Goal: Check status: Check status

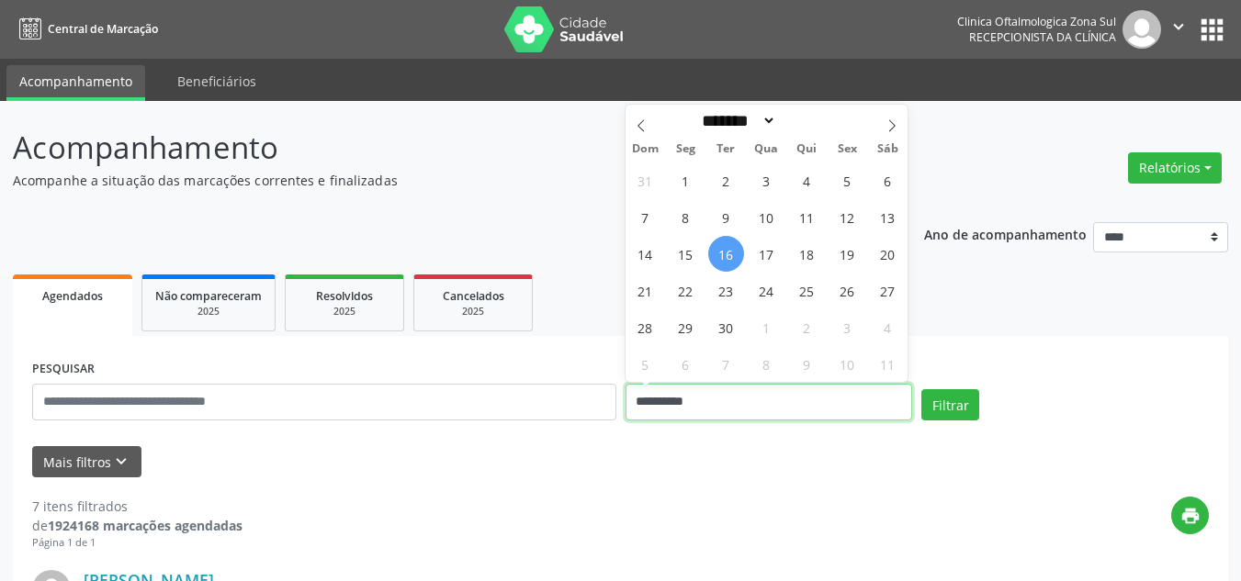
click at [686, 396] on input "**********" at bounding box center [768, 402] width 287 height 37
click at [891, 122] on icon at bounding box center [892, 126] width 6 height 12
select select "*"
click at [760, 185] on span "1" at bounding box center [766, 181] width 36 height 36
type input "**********"
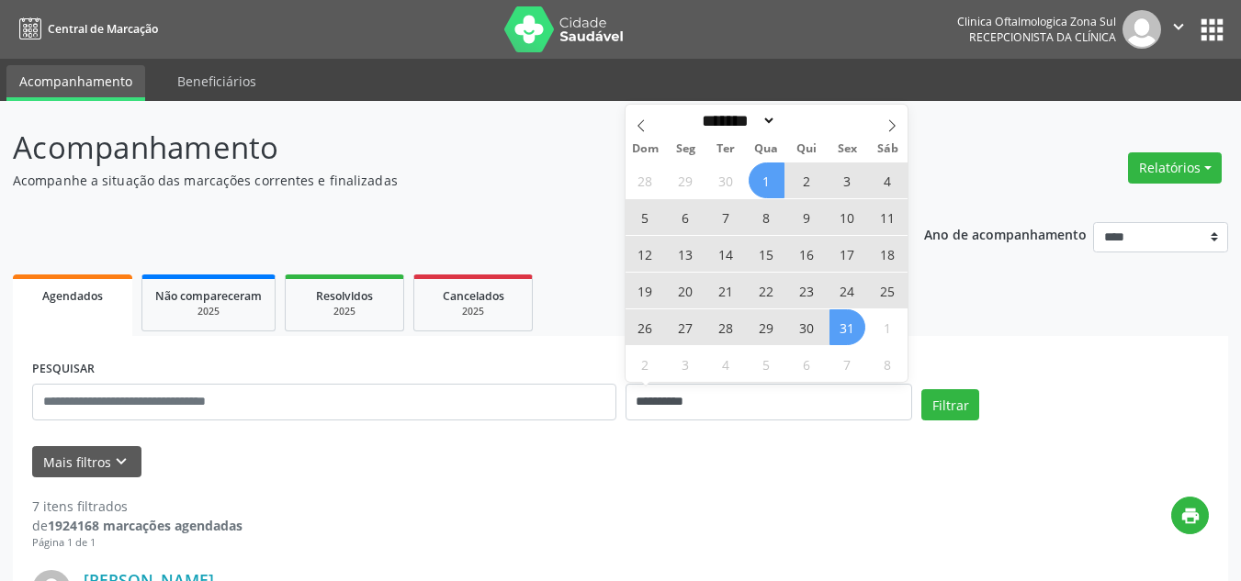
click at [859, 339] on span "31" at bounding box center [847, 327] width 36 height 36
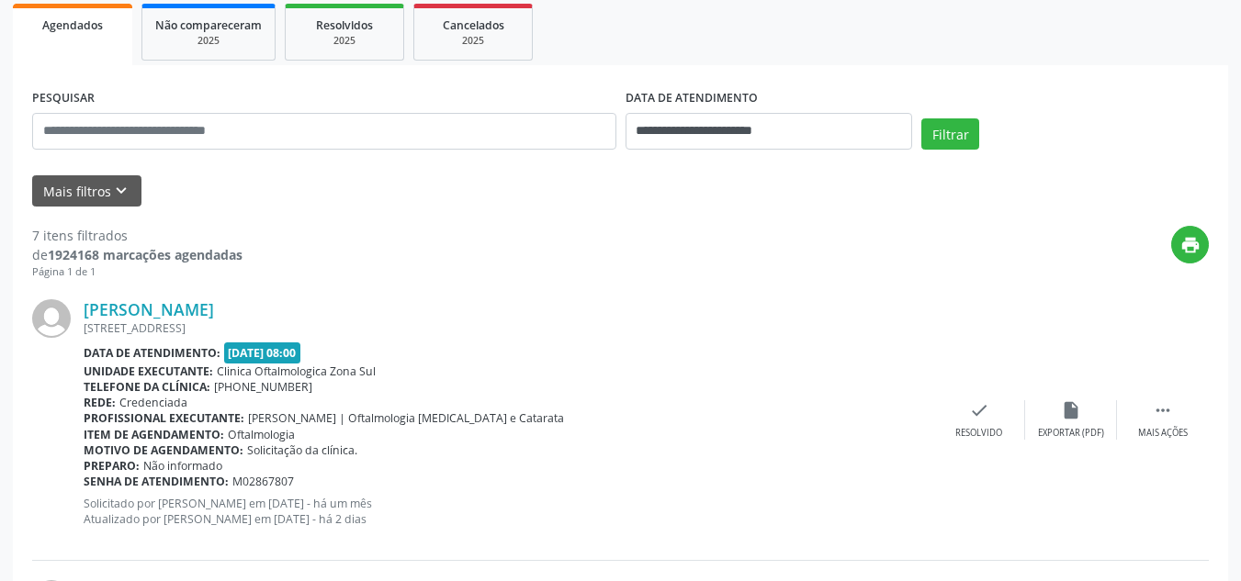
scroll to position [275, 0]
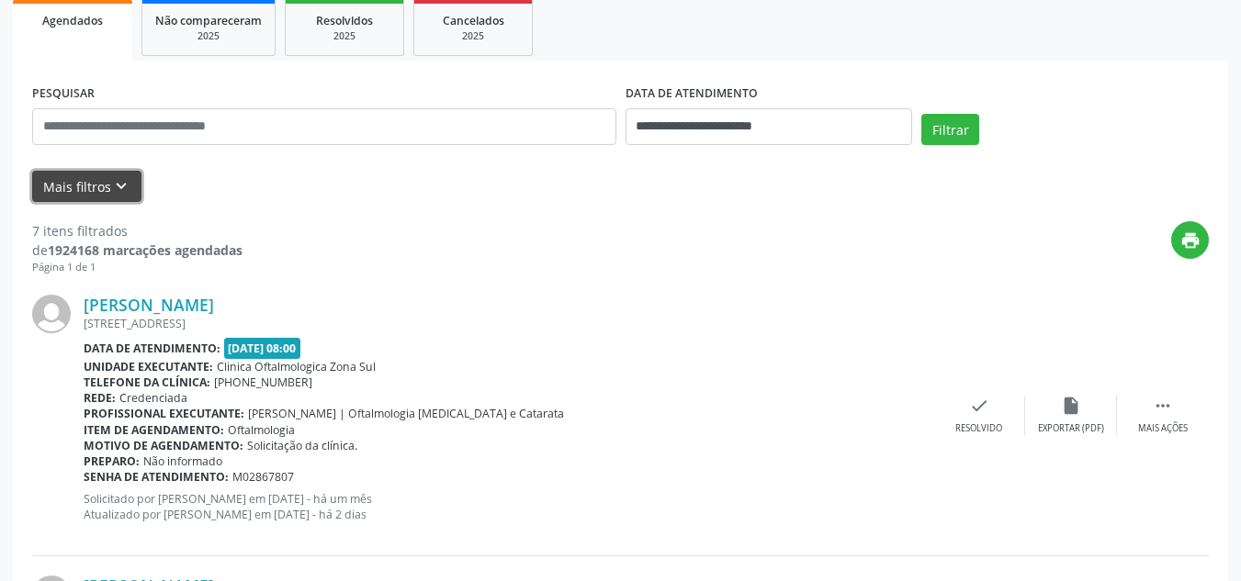
click at [125, 186] on icon "keyboard_arrow_down" at bounding box center [121, 186] width 20 height 20
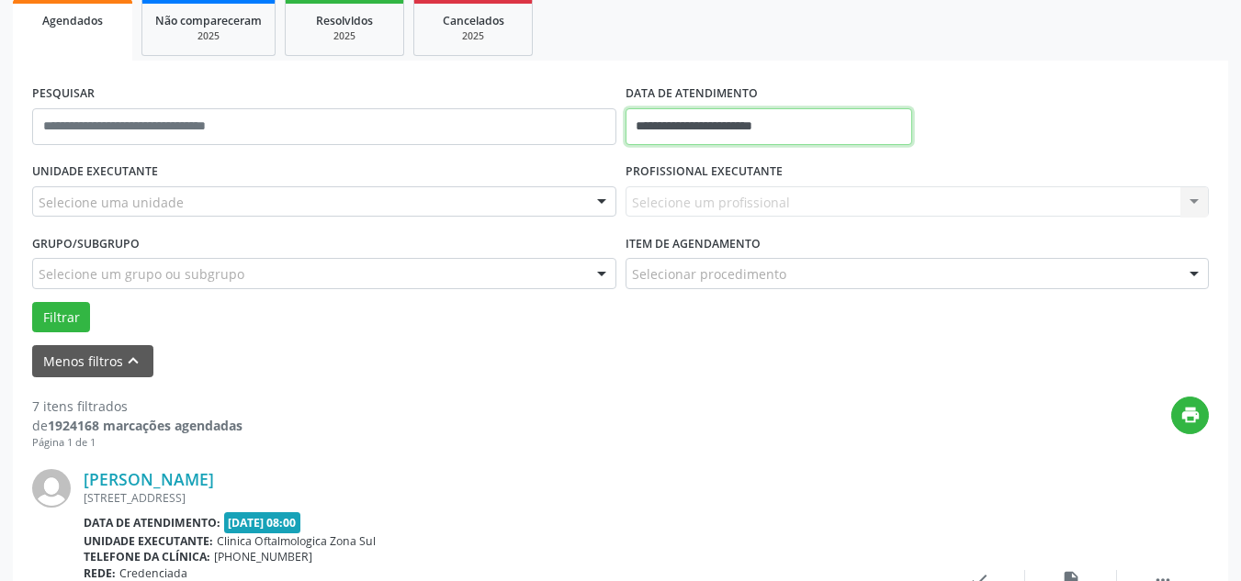
click at [727, 131] on input "**********" at bounding box center [768, 126] width 287 height 37
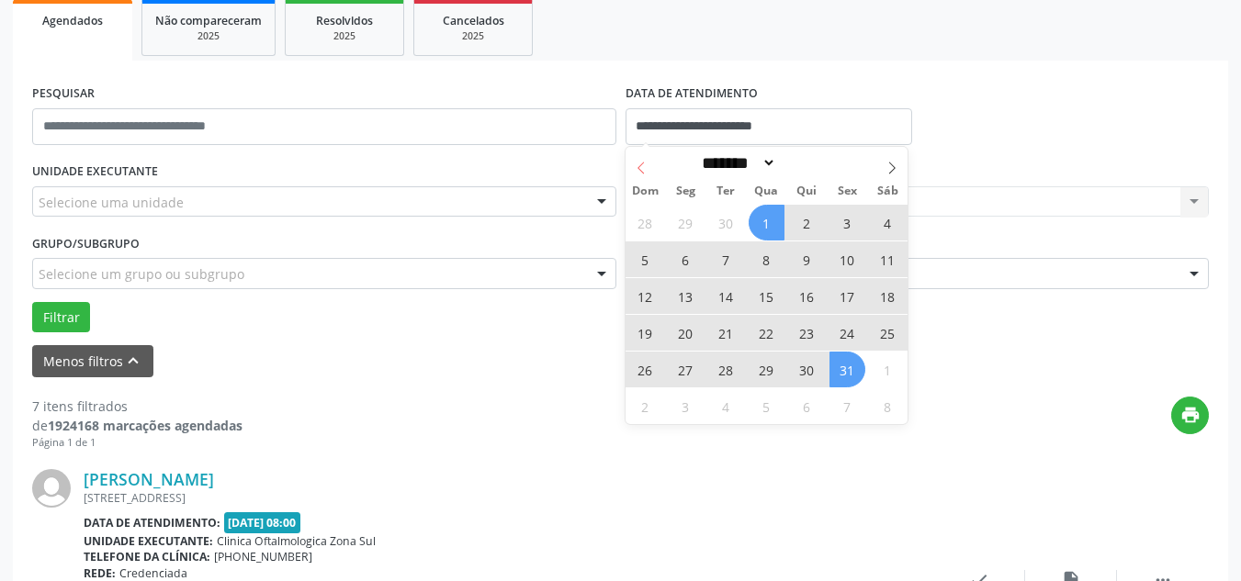
click at [629, 170] on span at bounding box center [640, 162] width 31 height 31
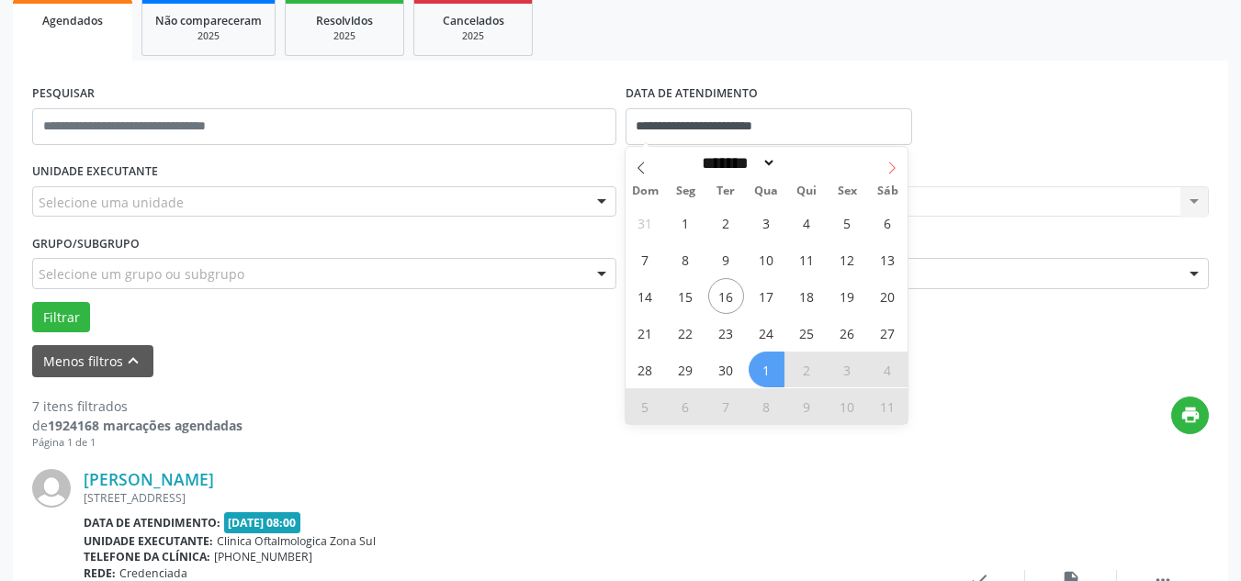
click at [879, 170] on span at bounding box center [891, 162] width 31 height 31
select select "*"
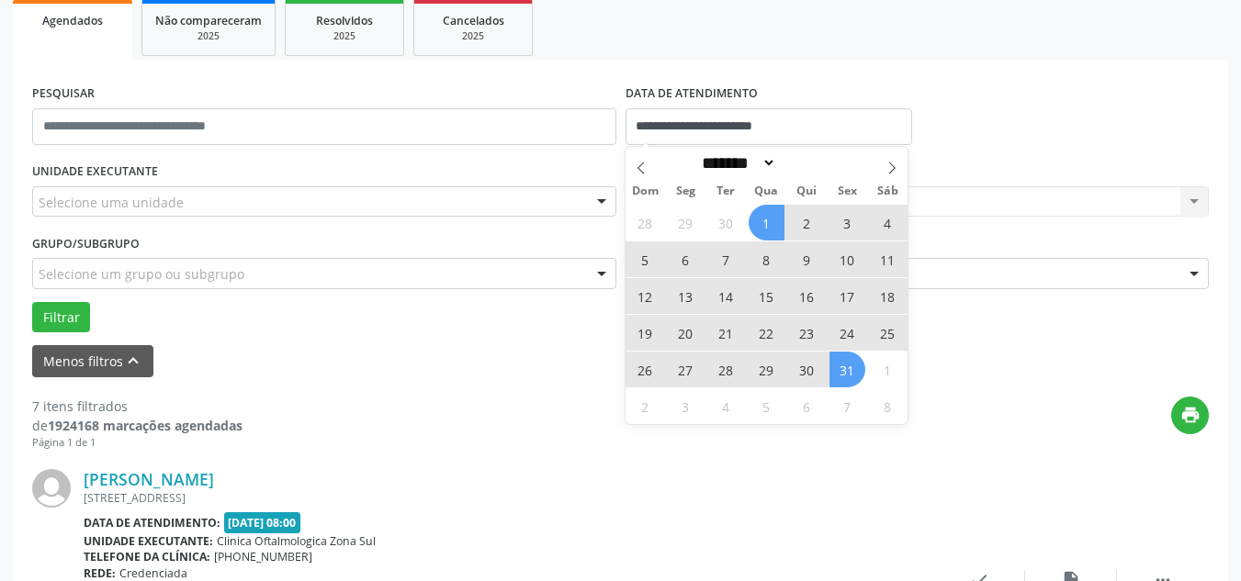
click at [809, 298] on span "16" at bounding box center [807, 296] width 36 height 36
type input "**********"
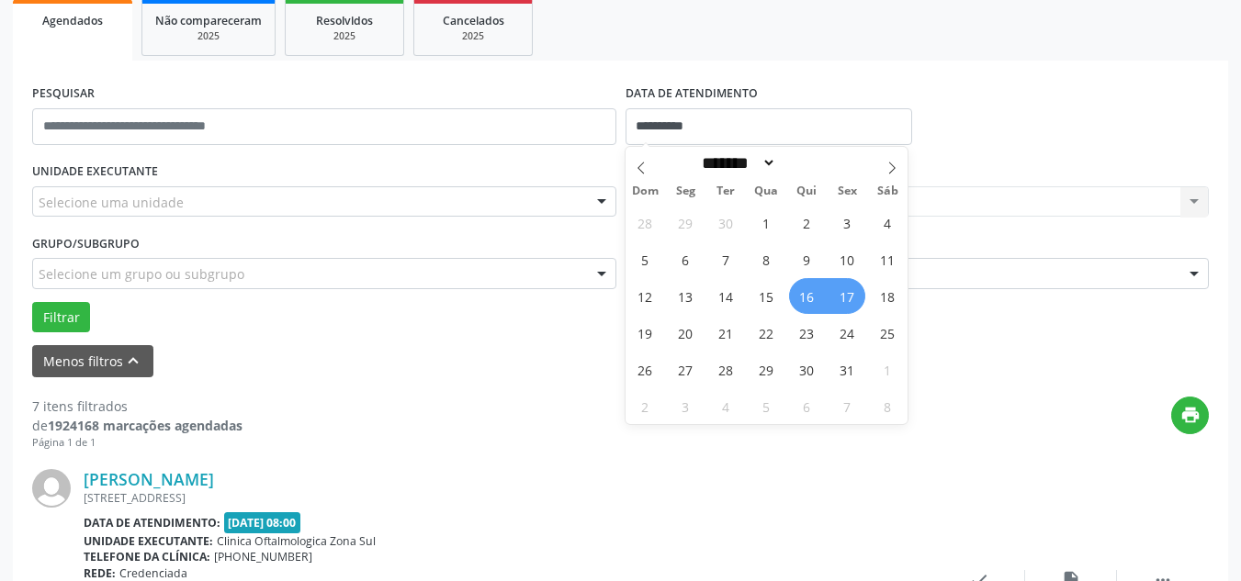
click at [840, 298] on span "17" at bounding box center [847, 296] width 36 height 36
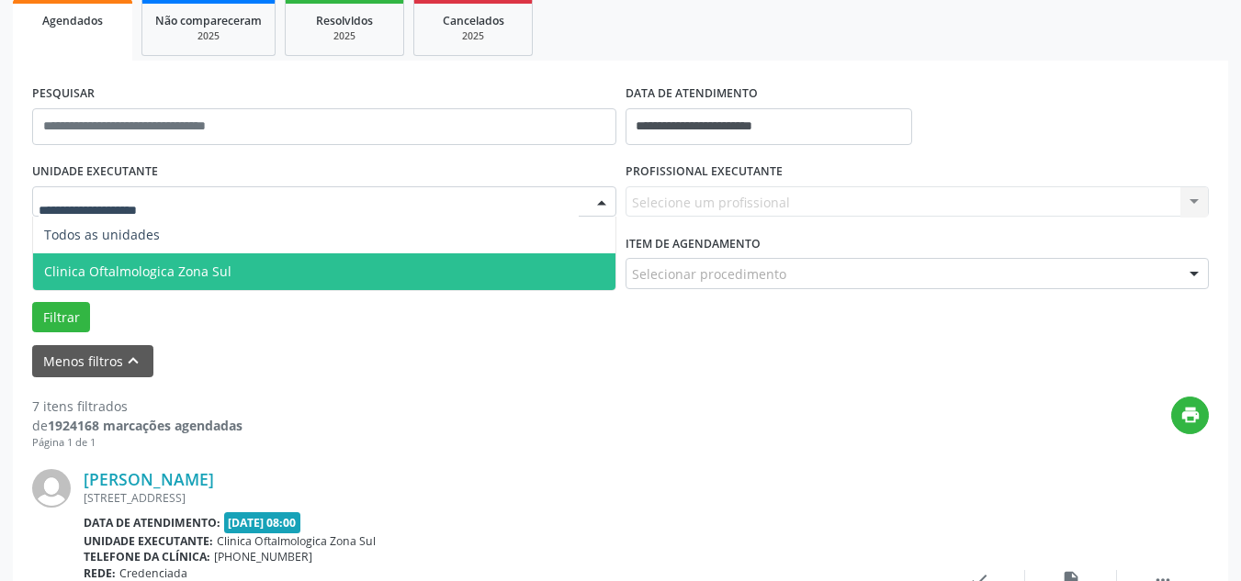
click at [146, 268] on span "Clinica Oftalmologica Zona Sul" at bounding box center [137, 271] width 187 height 17
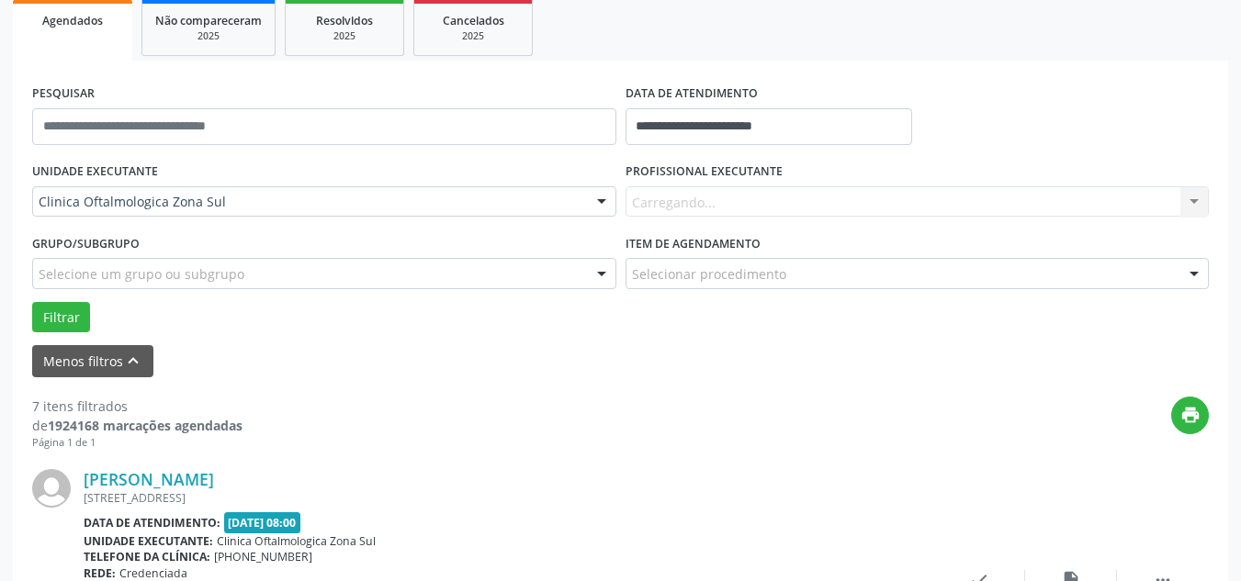
click at [687, 210] on div "Carregando... Nenhum resultado encontrado para: " " Não há nenhuma opção para s…" at bounding box center [917, 201] width 584 height 31
click at [692, 205] on div "Carregando... Nenhum resultado encontrado para: " " Não há nenhuma opção para s…" at bounding box center [917, 201] width 584 height 31
click at [637, 190] on div at bounding box center [917, 201] width 584 height 31
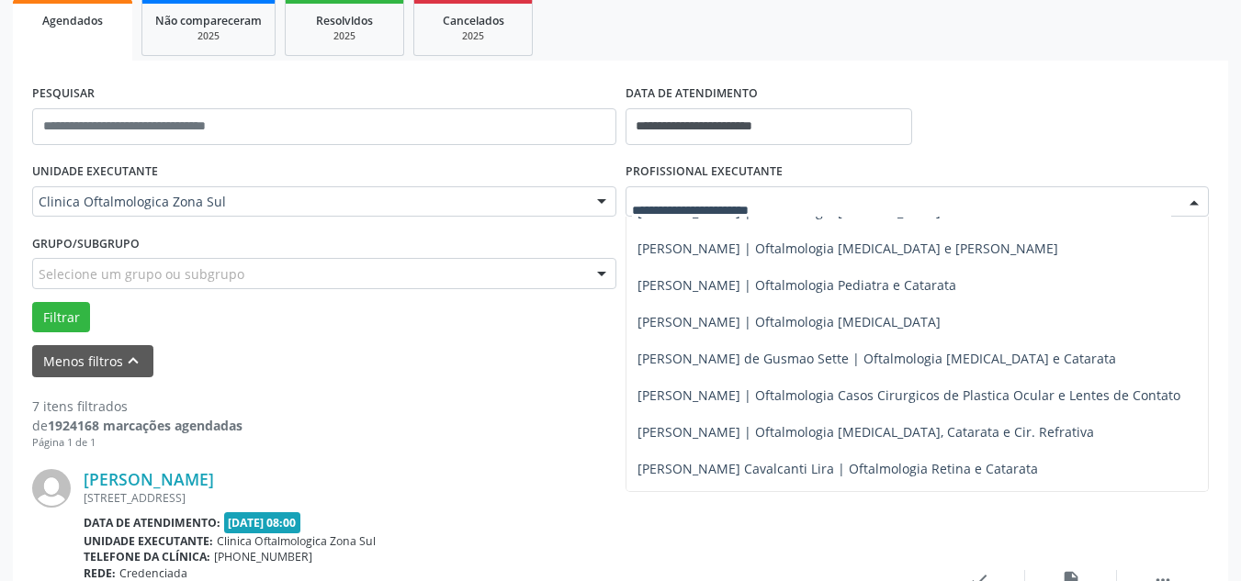
scroll to position [180, 0]
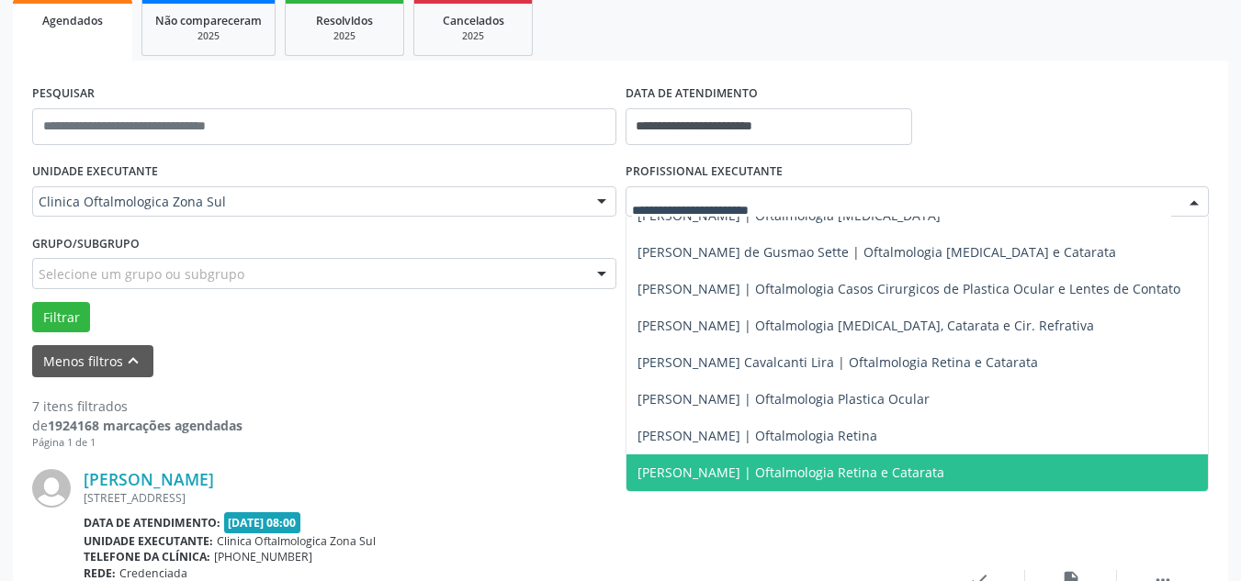
click at [664, 464] on span "[PERSON_NAME] | Oftalmologia Retina e Catarata" at bounding box center [790, 472] width 307 height 17
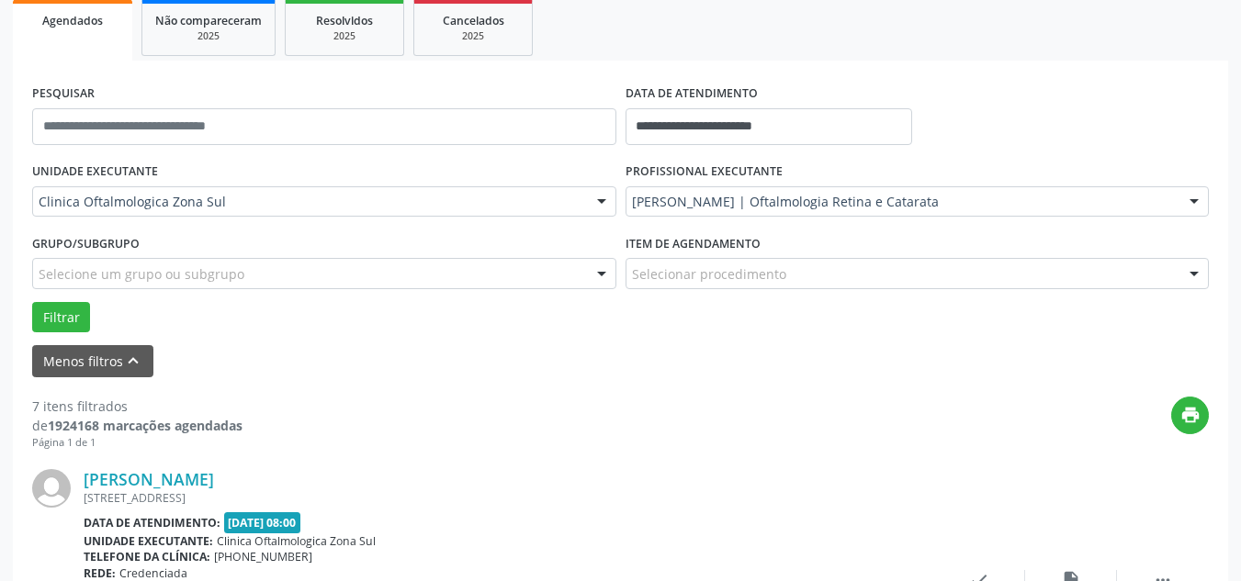
click at [338, 277] on div "Selecione um grupo ou subgrupo" at bounding box center [324, 273] width 584 height 31
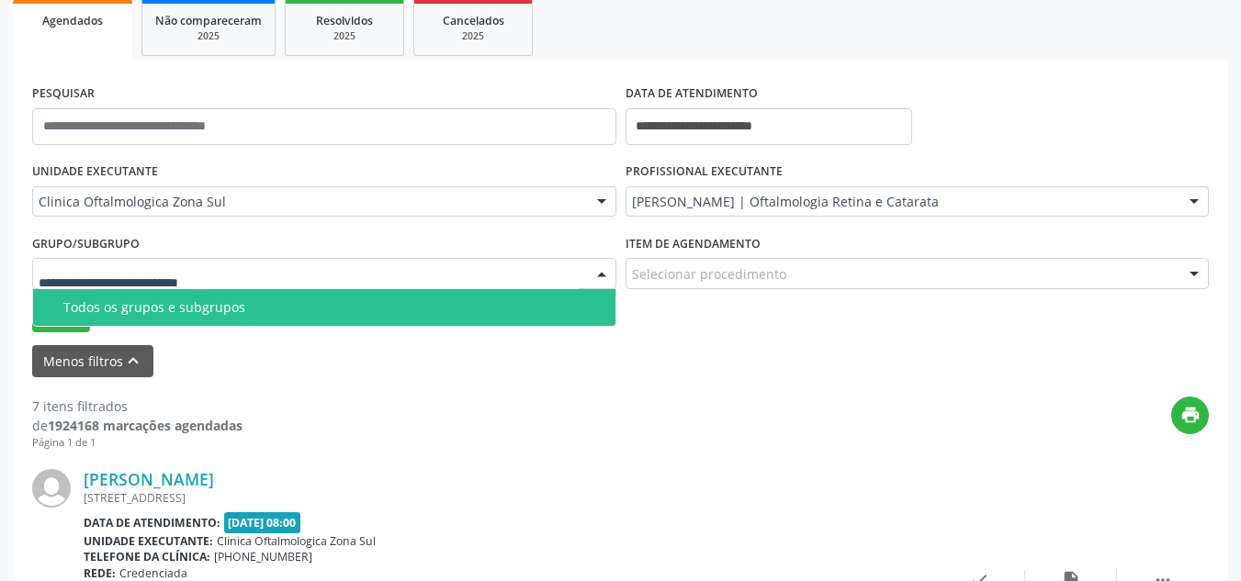
drag, startPoint x: 193, startPoint y: 304, endPoint x: 87, endPoint y: 307, distance: 105.6
click at [170, 304] on div "Todos os grupos e subgrupos" at bounding box center [333, 307] width 541 height 15
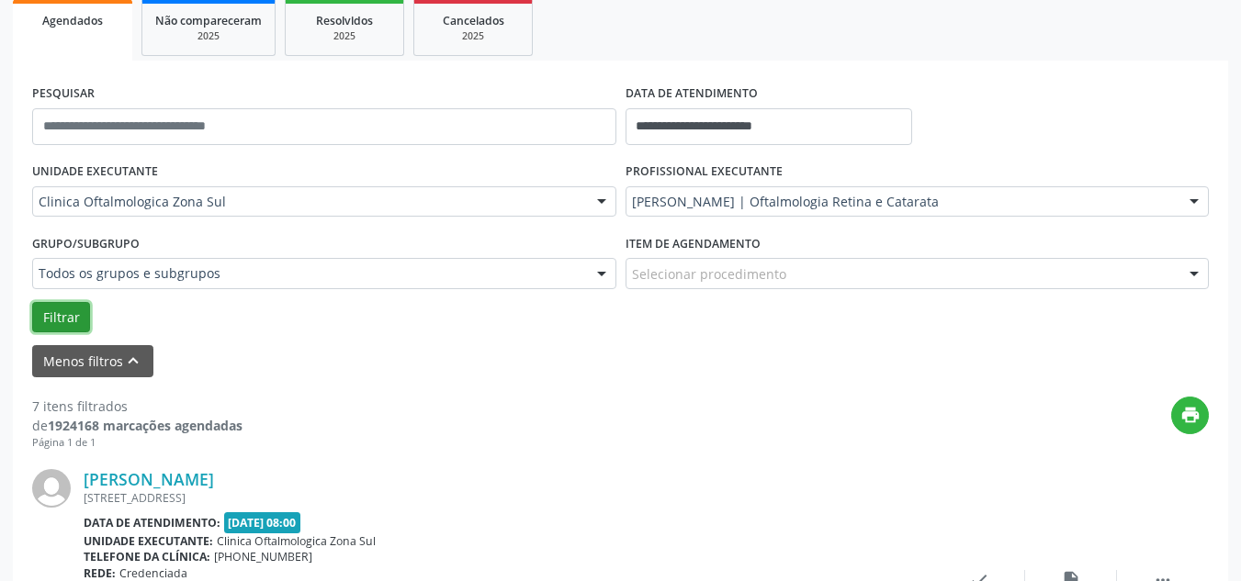
click at [51, 315] on button "Filtrar" at bounding box center [61, 317] width 58 height 31
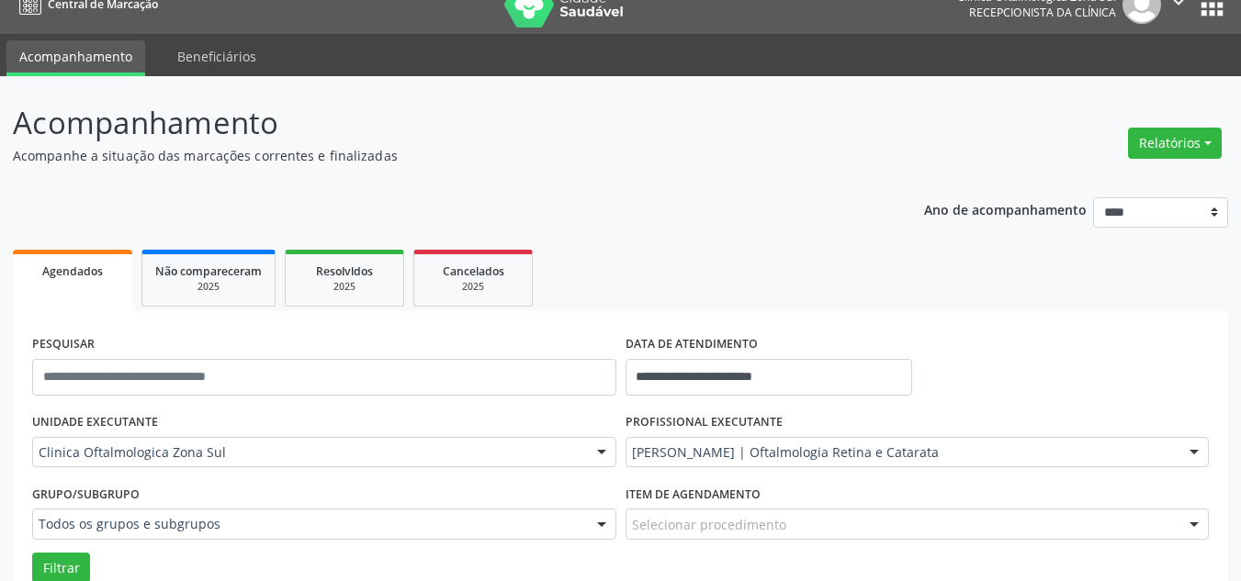
scroll to position [0, 0]
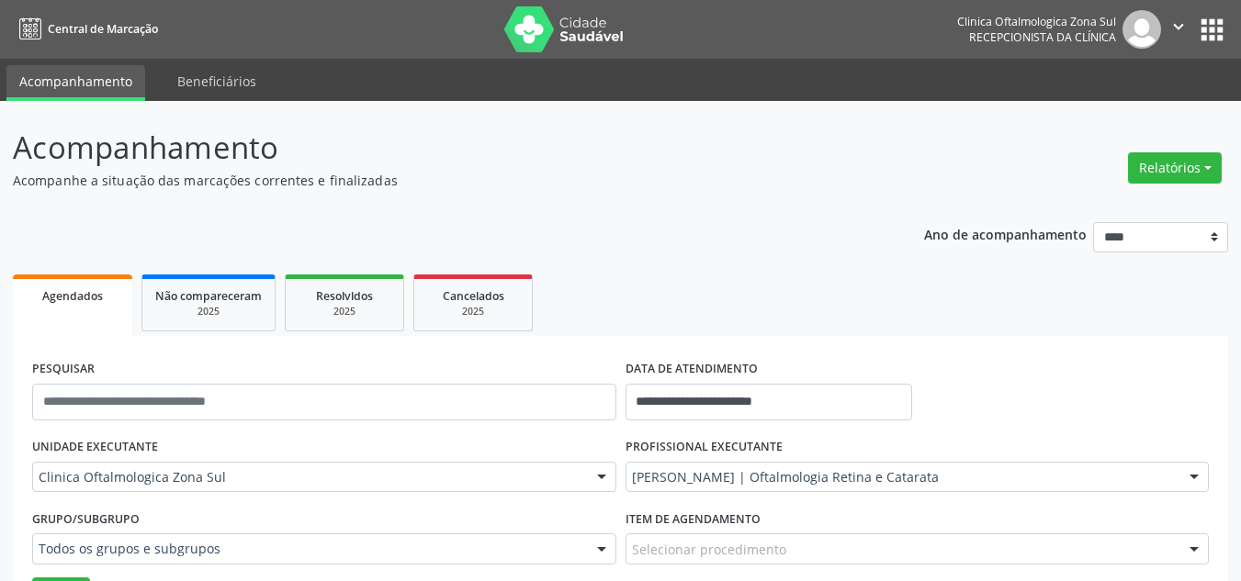
click at [1183, 29] on icon "" at bounding box center [1178, 27] width 20 height 20
click at [1105, 118] on link "Sair" at bounding box center [1131, 112] width 127 height 26
